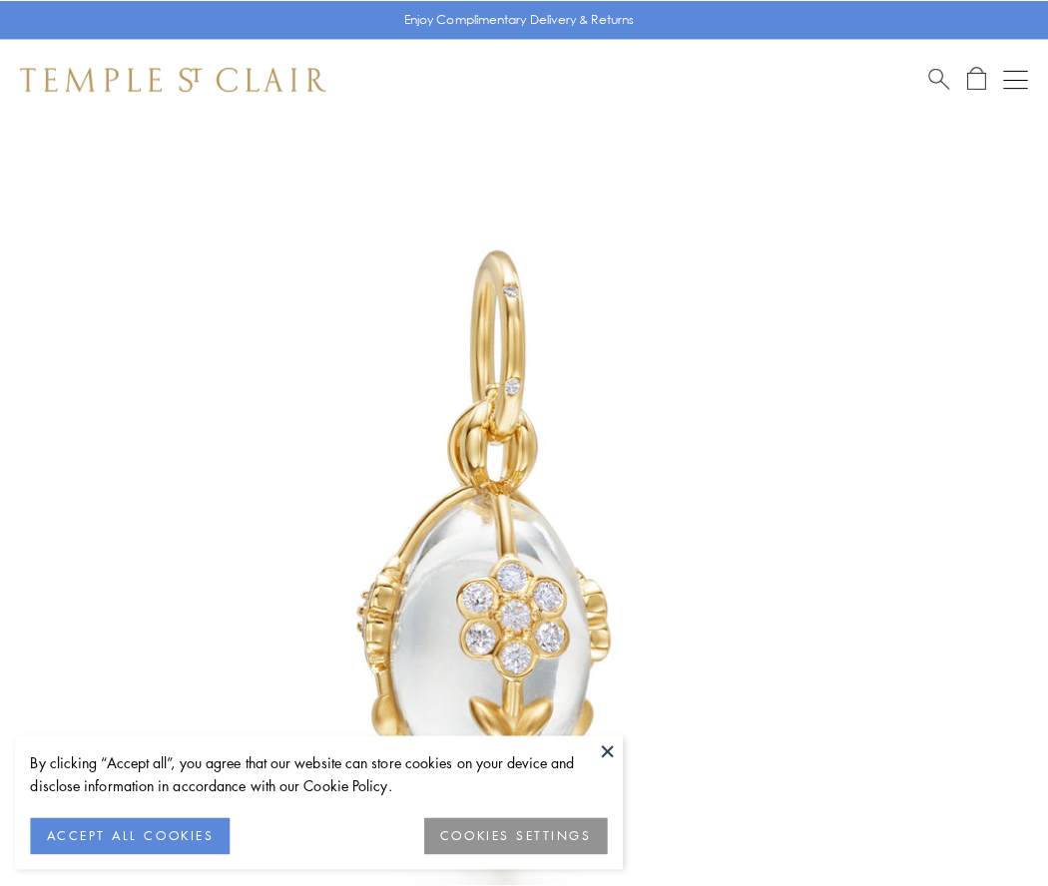
scroll to position [91, 0]
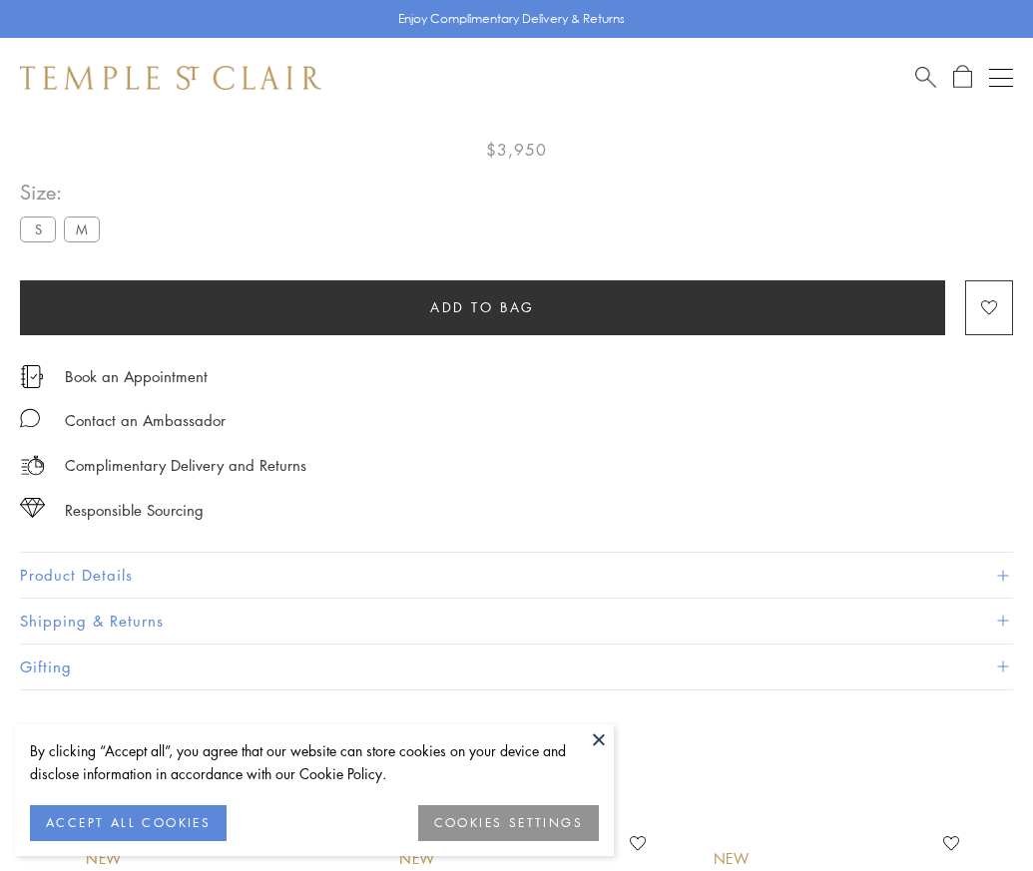
click at [482, 306] on span "Add to bag" at bounding box center [482, 307] width 105 height 22
